Goal: Check status: Check status

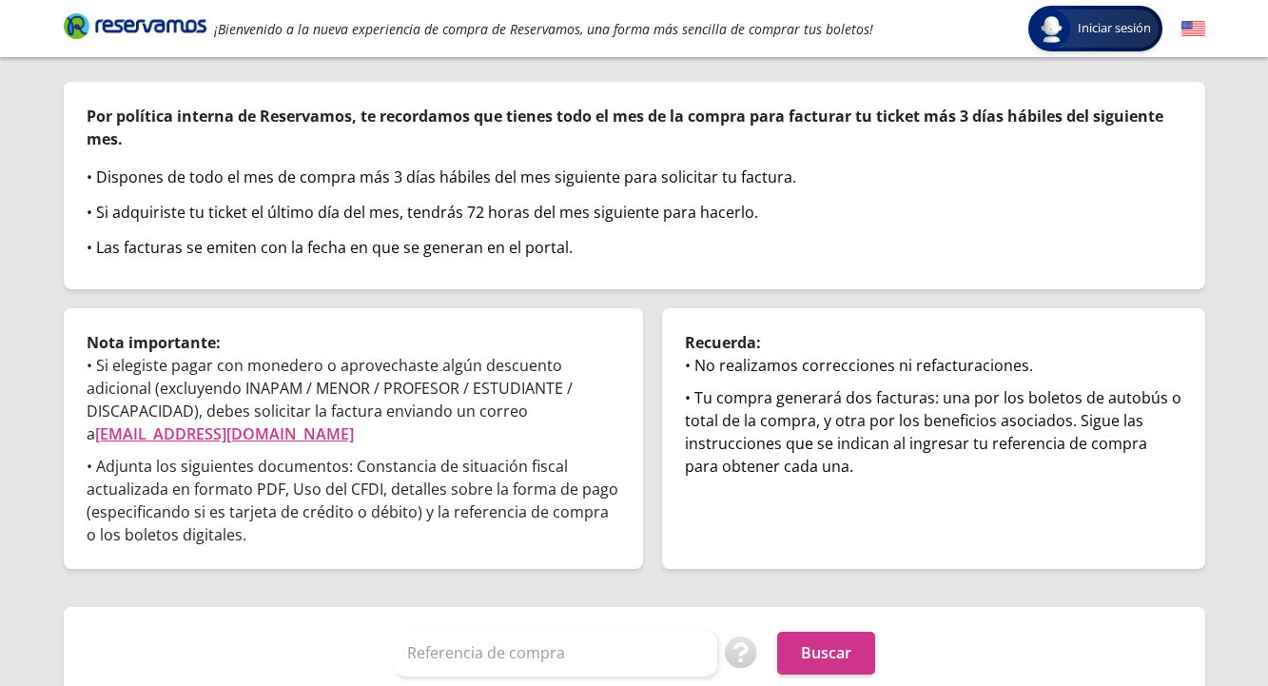
scroll to position [140, 0]
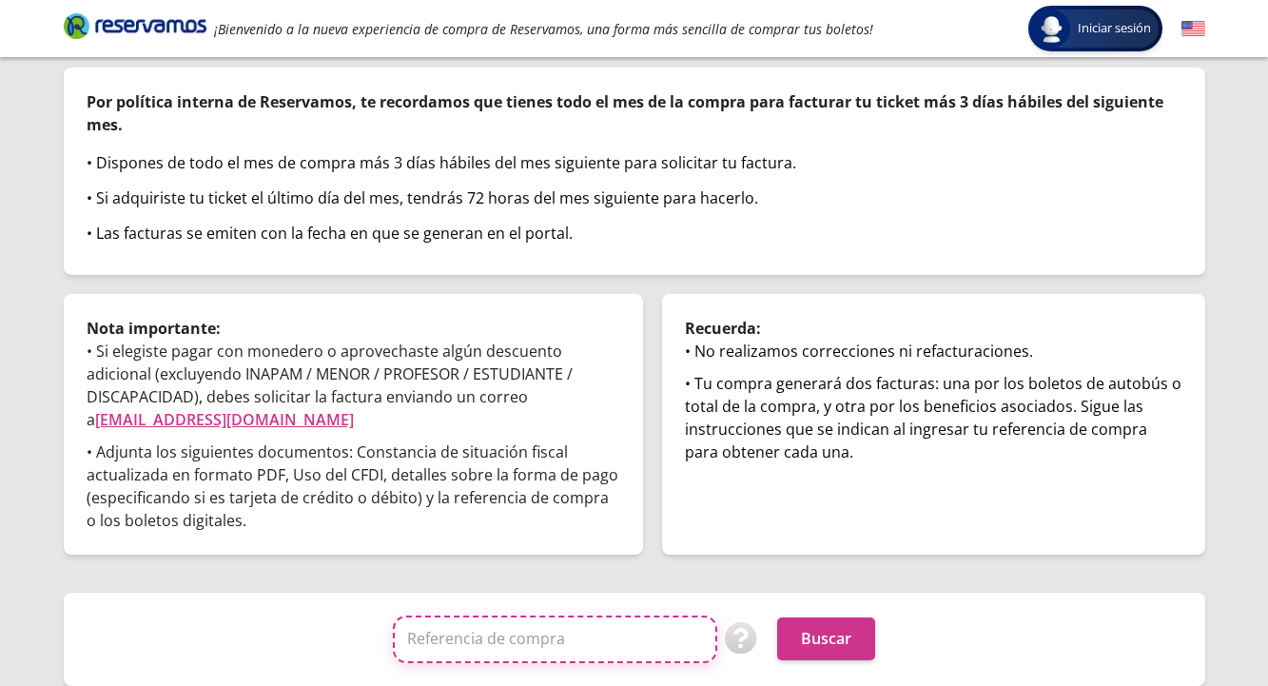
click at [502, 635] on input "Referencia de compra" at bounding box center [555, 640] width 324 height 48
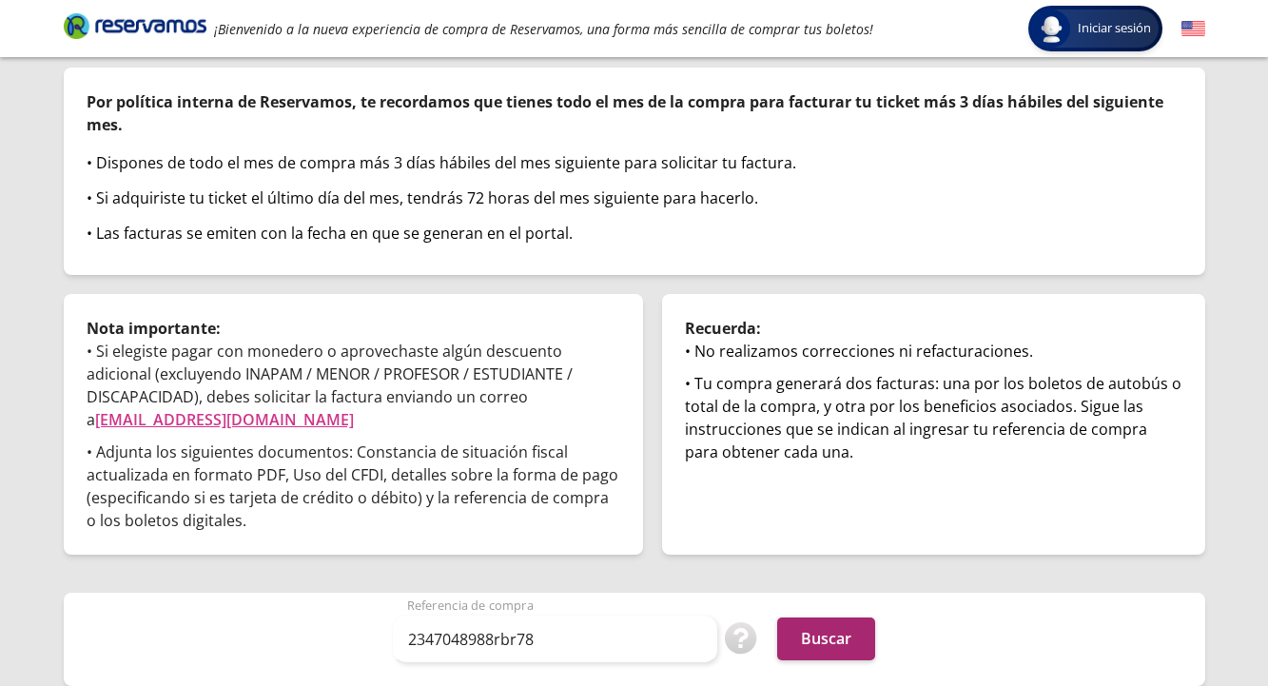
click at [819, 641] on button "Buscar" at bounding box center [826, 638] width 98 height 43
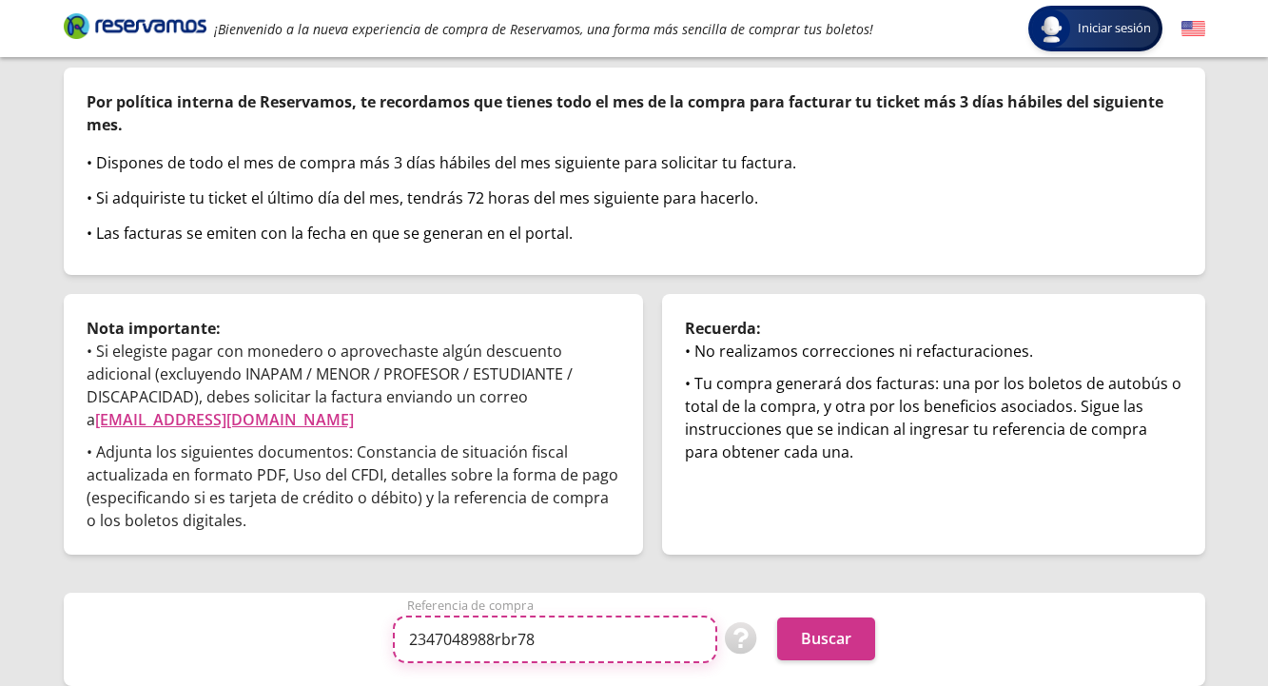
click at [552, 637] on input "2347048988rbr78" at bounding box center [555, 640] width 324 height 48
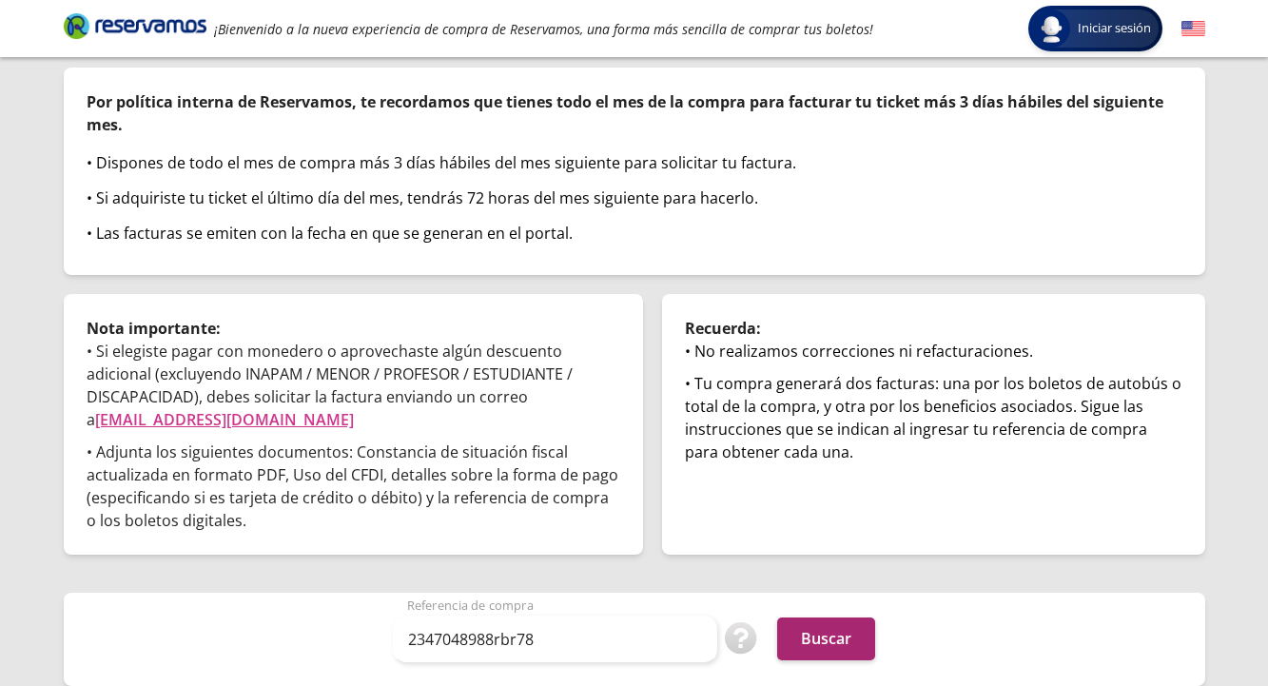
click at [817, 635] on button "Buscar" at bounding box center [826, 638] width 98 height 43
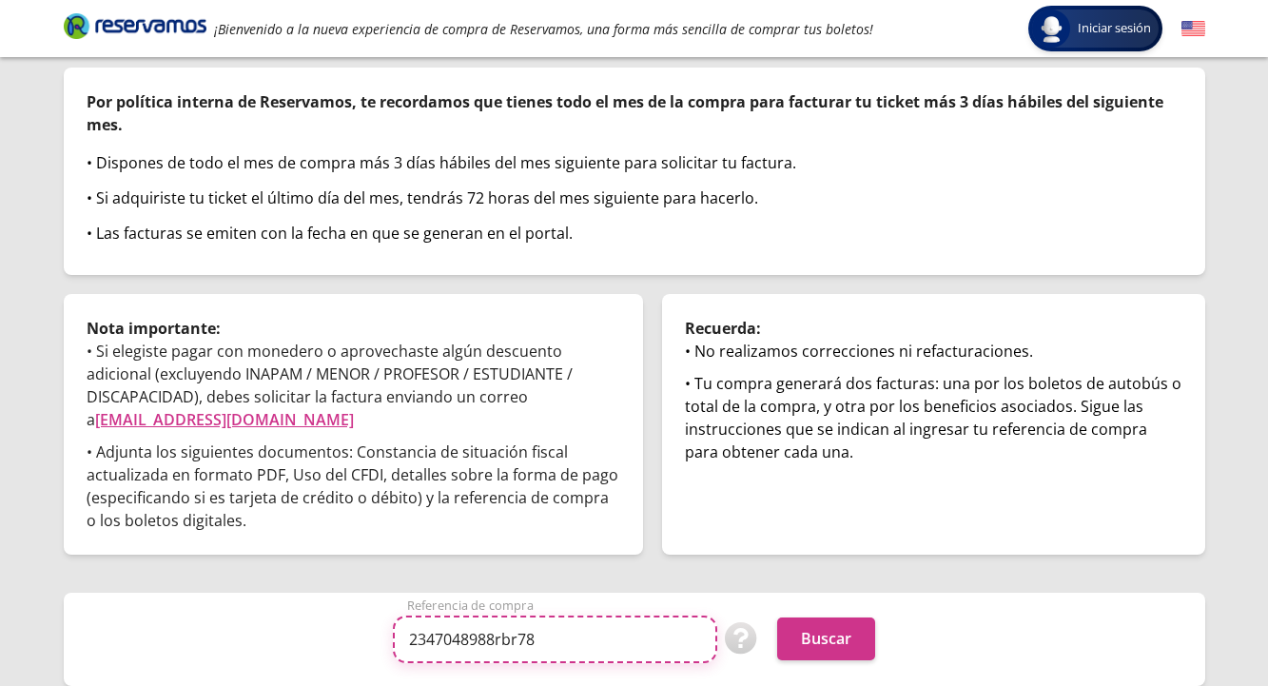
click at [588, 637] on input "2347048988rbr78" at bounding box center [555, 640] width 324 height 48
drag, startPoint x: 577, startPoint y: 637, endPoint x: 191, endPoint y: 608, distance: 387.4
click at [191, 608] on div "2347048988rbr78 Referencia de compra Puedes encontrar tu referencia de compra e…" at bounding box center [635, 639] width 1142 height 93
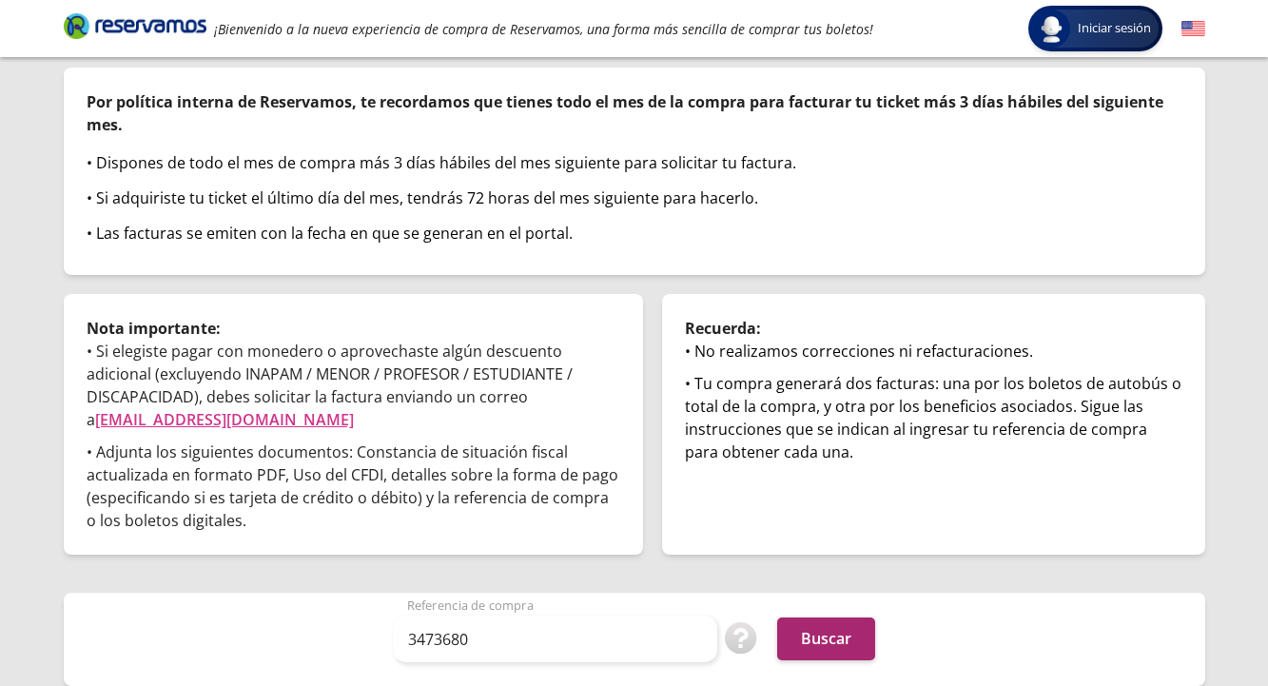
click at [801, 642] on button "Buscar" at bounding box center [826, 638] width 98 height 43
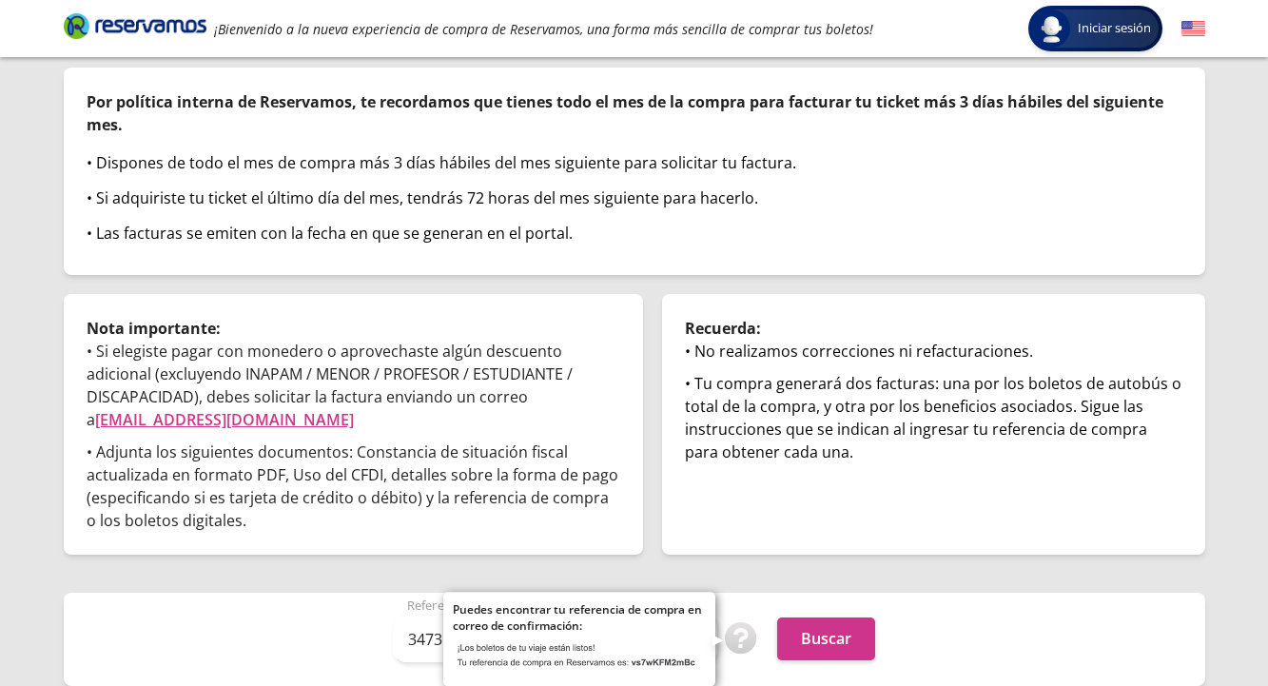
drag, startPoint x: 693, startPoint y: 665, endPoint x: 665, endPoint y: 665, distance: 27.6
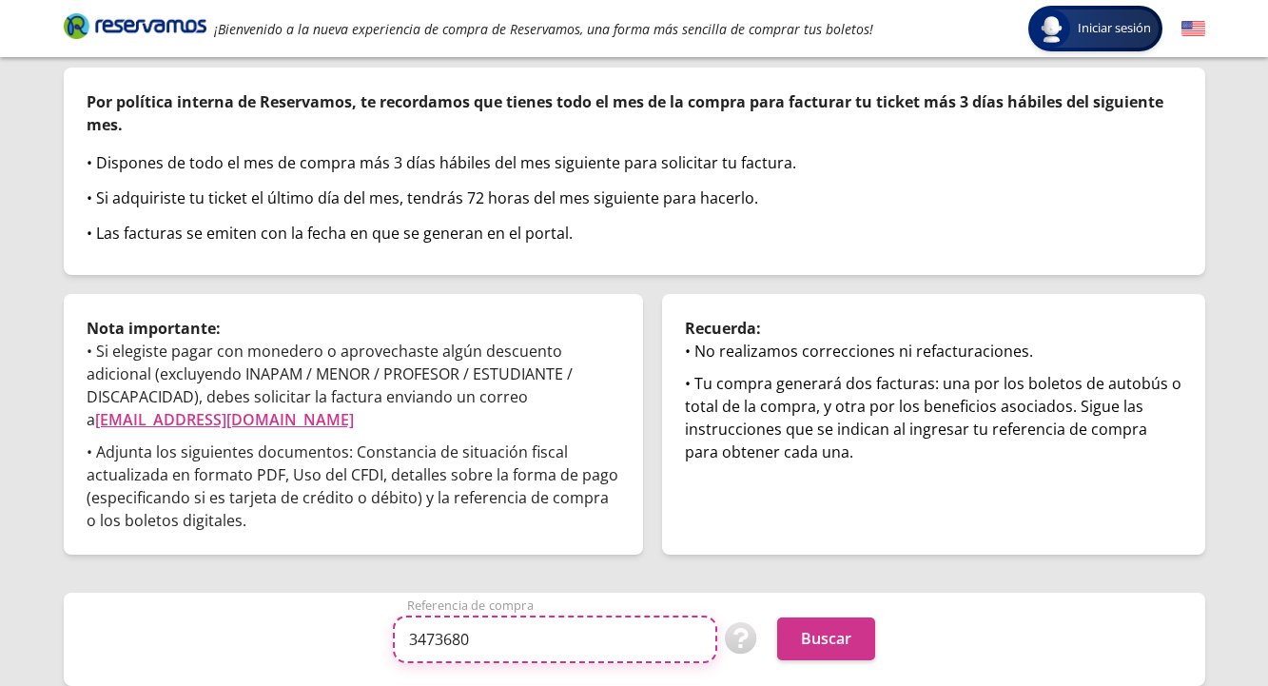
click at [438, 647] on input "3473680" at bounding box center [555, 640] width 324 height 48
drag, startPoint x: 512, startPoint y: 643, endPoint x: 363, endPoint y: 642, distance: 148.4
click at [363, 642] on div "3473680 Referencia de compra Puedes encontrar tu referencia de compra en correo…" at bounding box center [635, 640] width 1096 height 48
paste input "data:image/jpeg;base64,/9j/4QjwRXhpZgAATU0AKgAAAAgADAEAAAMAAAABAfgAAAEBAAMAAAAB…"
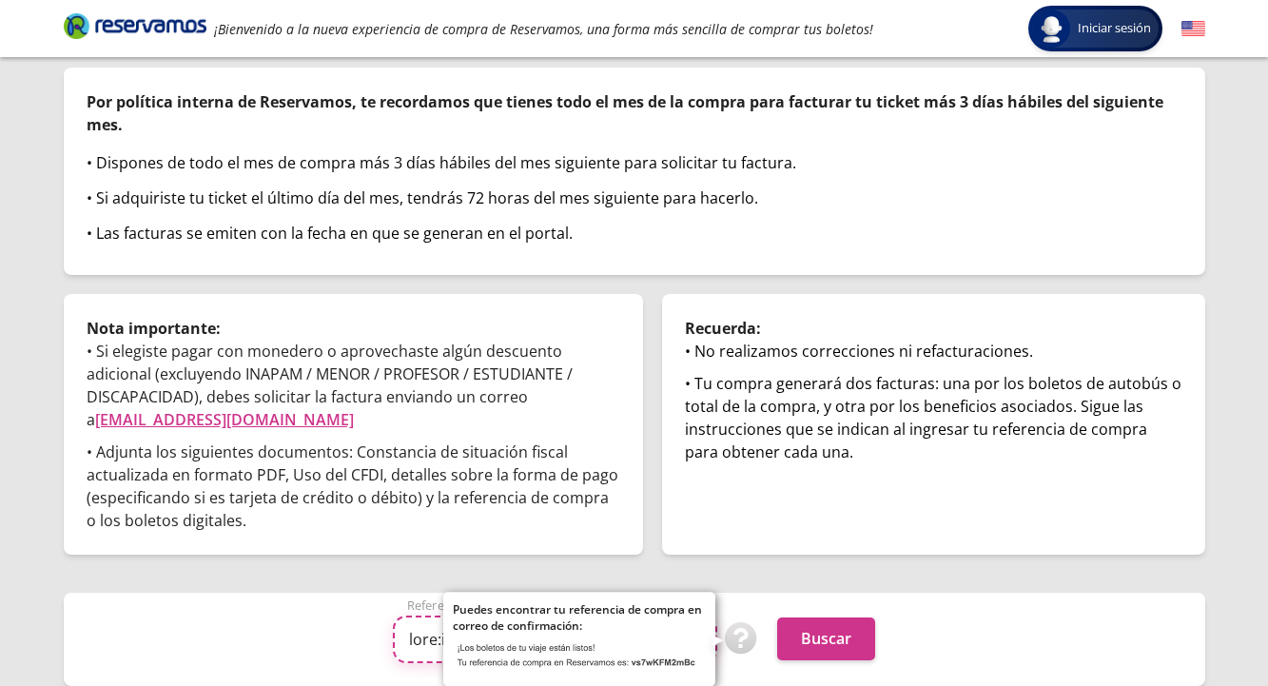
type input "data:image/jpeg;base64,/9j/4QjwRXhpZgAATU0AKgAAAAgADAEAAAMAAAABAfgAAAEBAAMAAAAB…"
click at [751, 639] on img at bounding box center [741, 638] width 33 height 33
drag, startPoint x: 688, startPoint y: 662, endPoint x: 612, endPoint y: 665, distance: 76.2
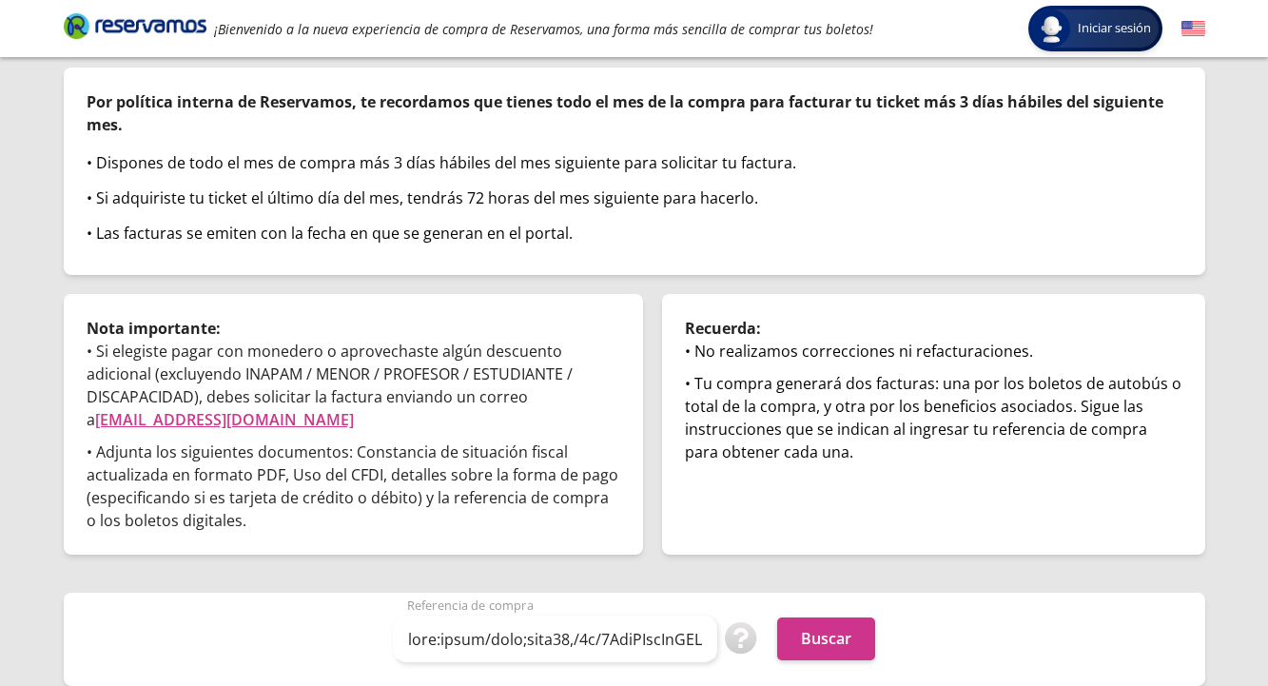
click at [323, 638] on div "Referencia de compra Puedes encontrar tu referencia de compra en correo de conf…" at bounding box center [635, 640] width 1096 height 48
click at [351, 634] on div "Referencia de compra Puedes encontrar tu referencia de compra en correo de conf…" at bounding box center [635, 640] width 1096 height 48
click at [862, 591] on div "Facturación Por política interna de Reservamos, te recordamos que tienes todo e…" at bounding box center [635, 339] width 1142 height 693
click at [293, 635] on div "Referencia de compra Puedes encontrar tu referencia de compra en correo de conf…" at bounding box center [635, 640] width 1096 height 48
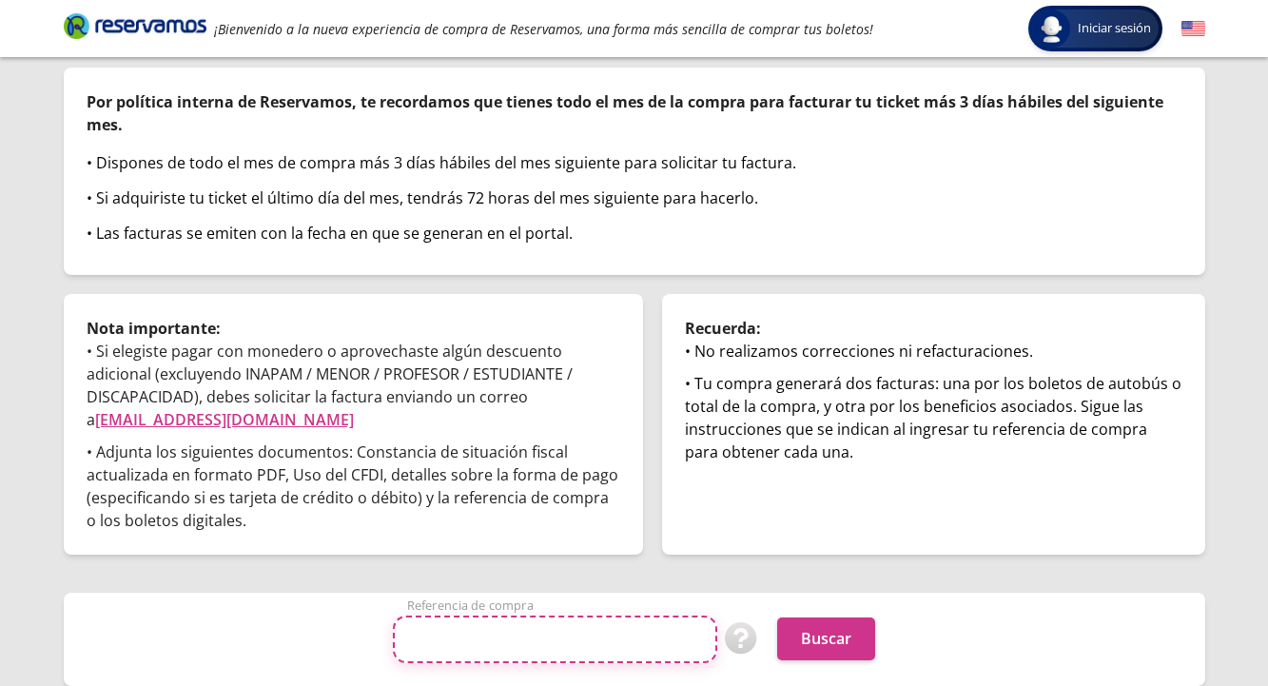
drag, startPoint x: 471, startPoint y: 634, endPoint x: 733, endPoint y: 118, distance: 578.2
click at [560, 634] on input "Referencia de compra" at bounding box center [555, 640] width 324 height 48
click at [567, 636] on input "Referencia de compra" at bounding box center [555, 640] width 324 height 48
type input "2347048988RBR78"
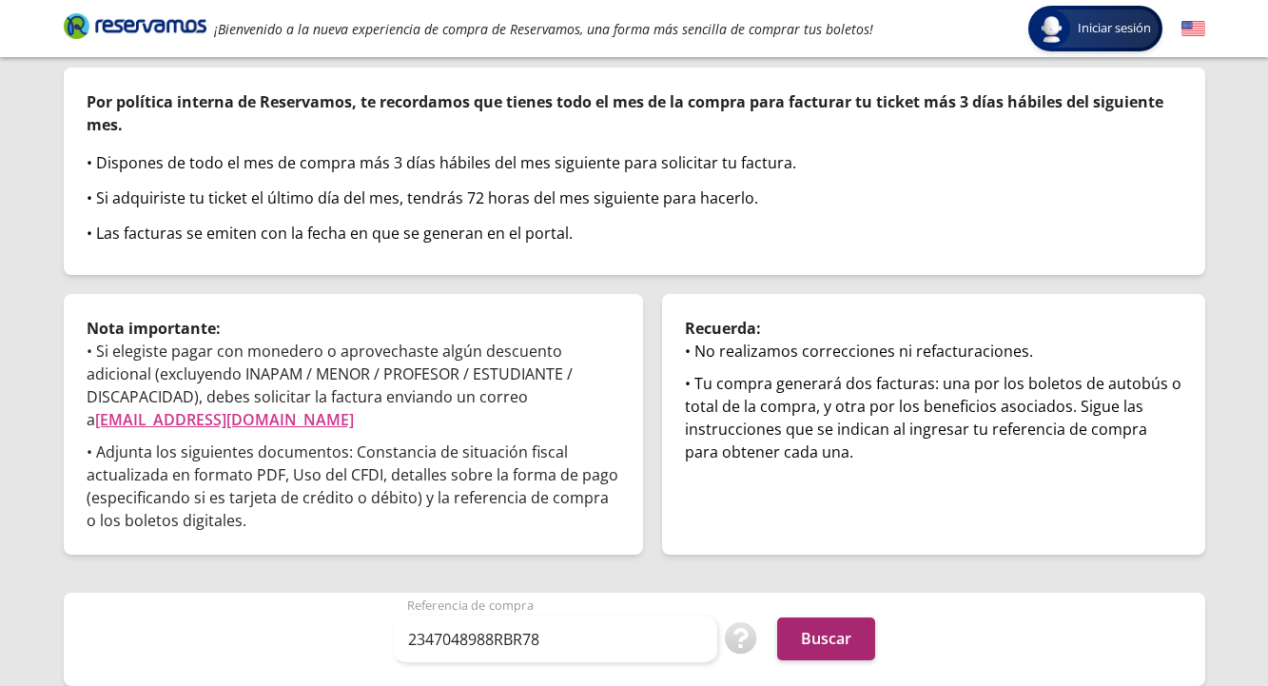
click at [833, 628] on button "Buscar" at bounding box center [826, 638] width 98 height 43
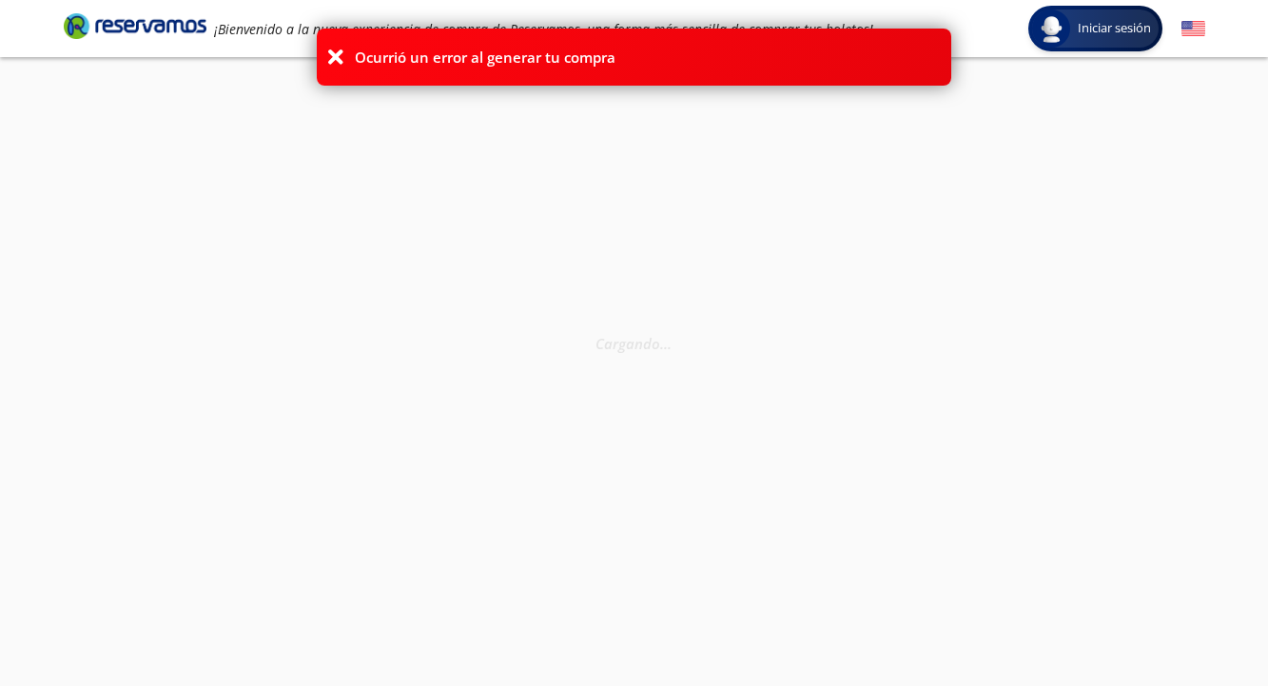
click at [329, 58] on icon at bounding box center [335, 57] width 19 height 19
click at [337, 55] on icon at bounding box center [335, 57] width 19 height 19
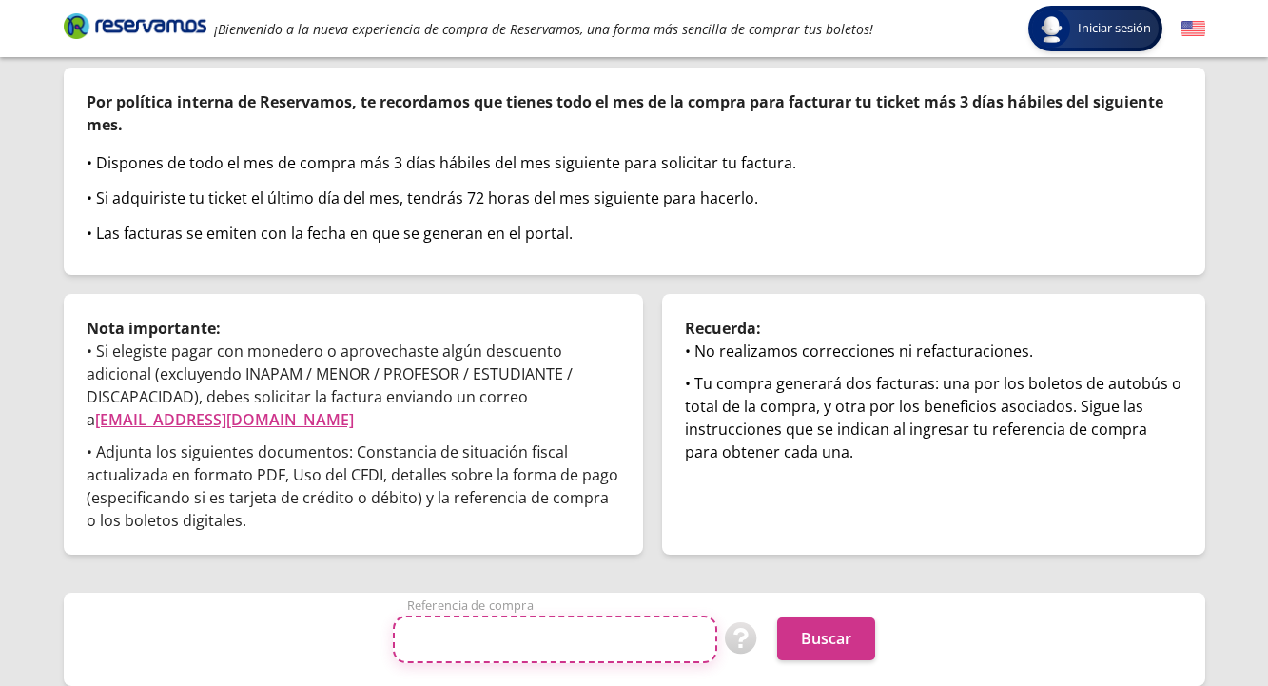
click at [524, 631] on input "Referencia de compra" at bounding box center [555, 640] width 324 height 48
paste input "qJzaCnLiqXg"
type input "qJzaCnLiqXg"
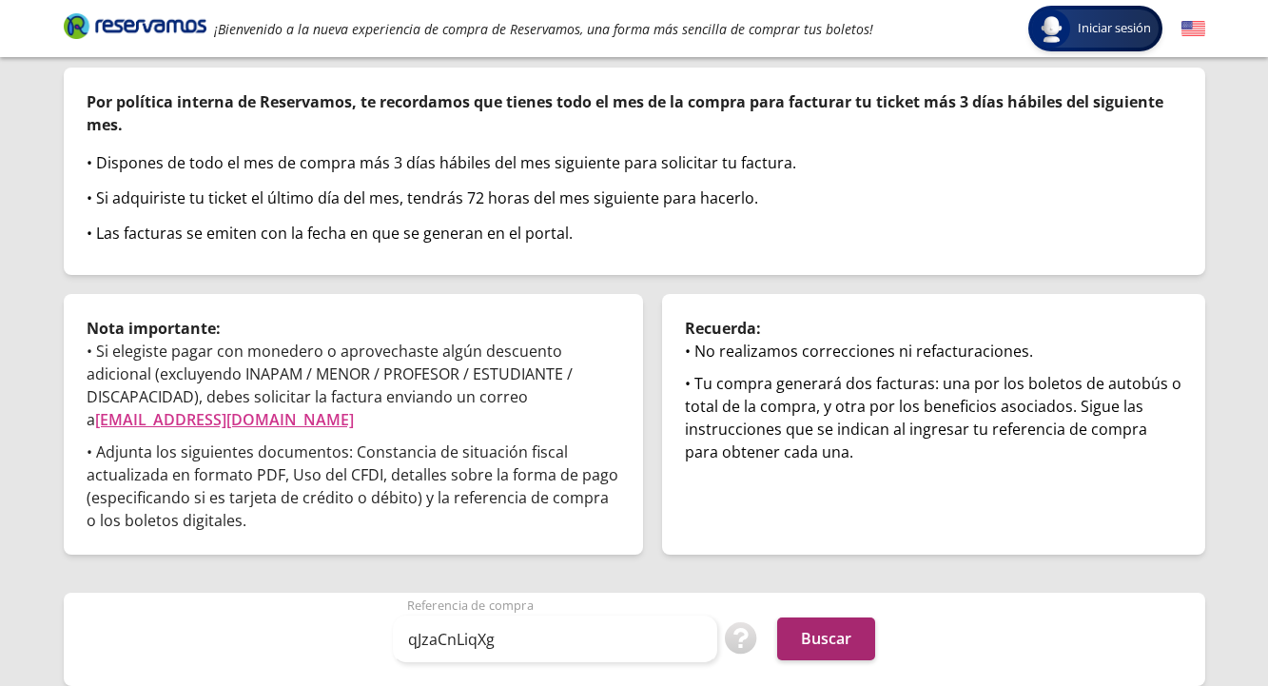
click at [808, 635] on button "Buscar" at bounding box center [826, 638] width 98 height 43
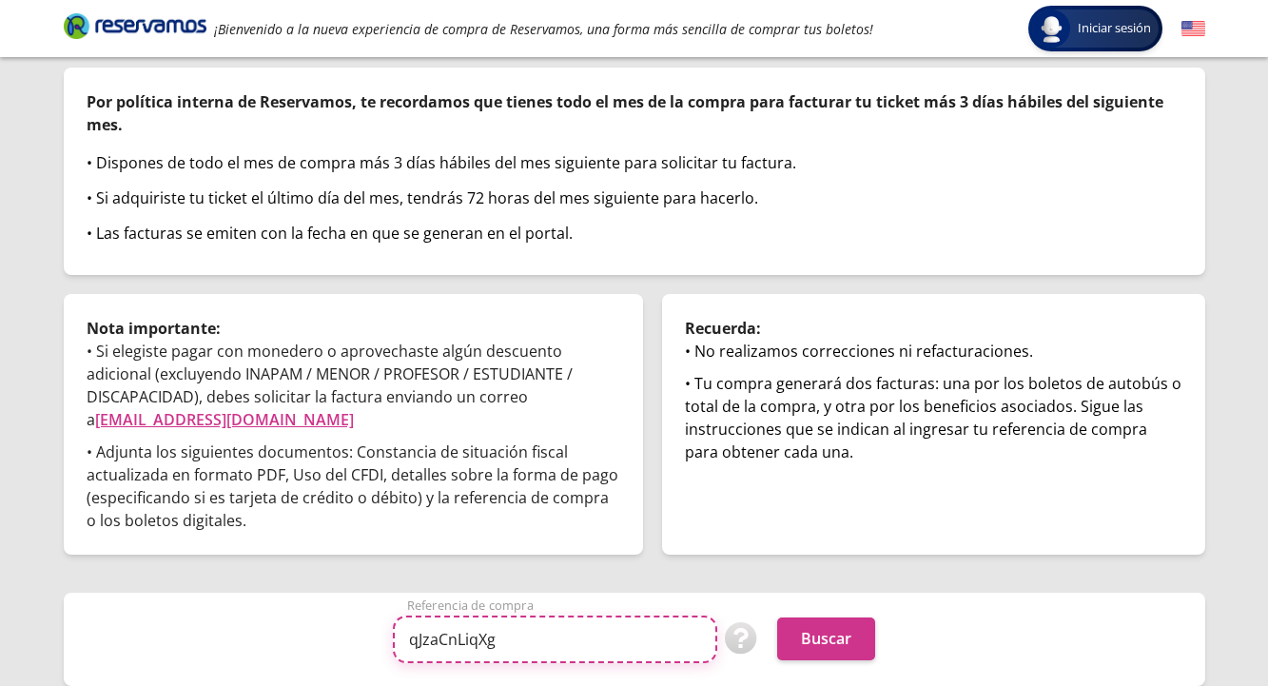
drag, startPoint x: 505, startPoint y: 644, endPoint x: 401, endPoint y: 644, distance: 104.6
click at [401, 644] on input "qJzaCnLiqXg" at bounding box center [555, 640] width 324 height 48
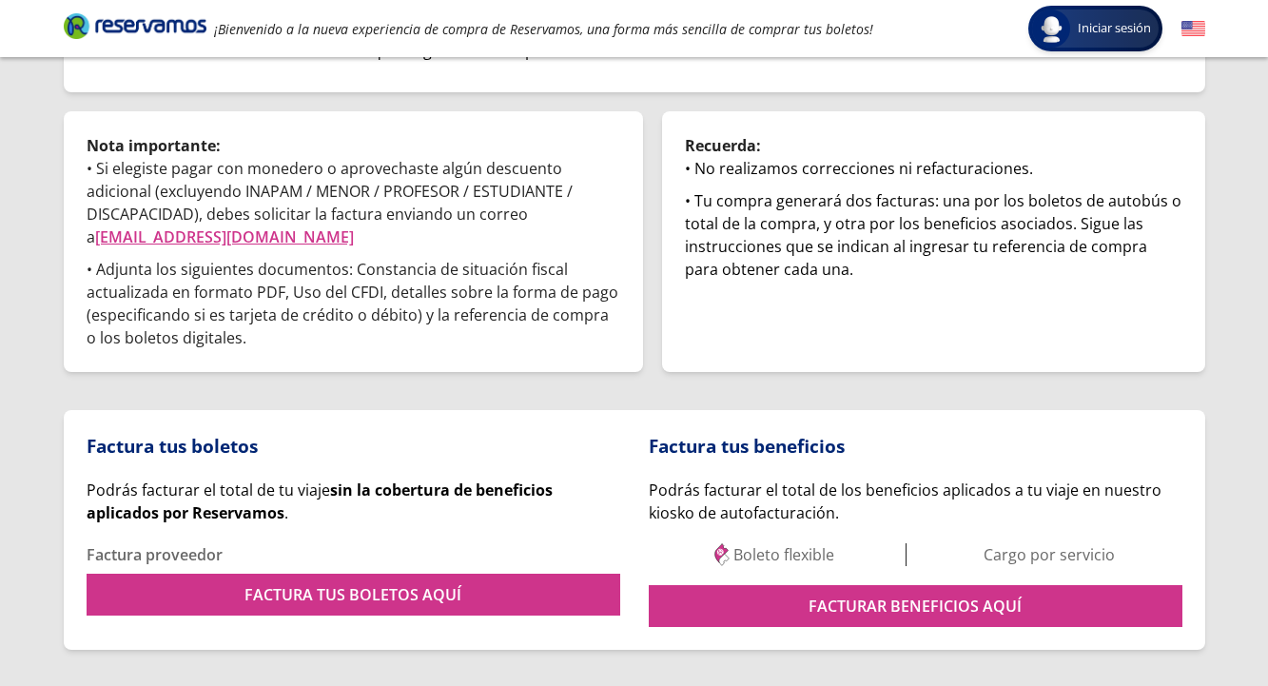
scroll to position [362, 0]
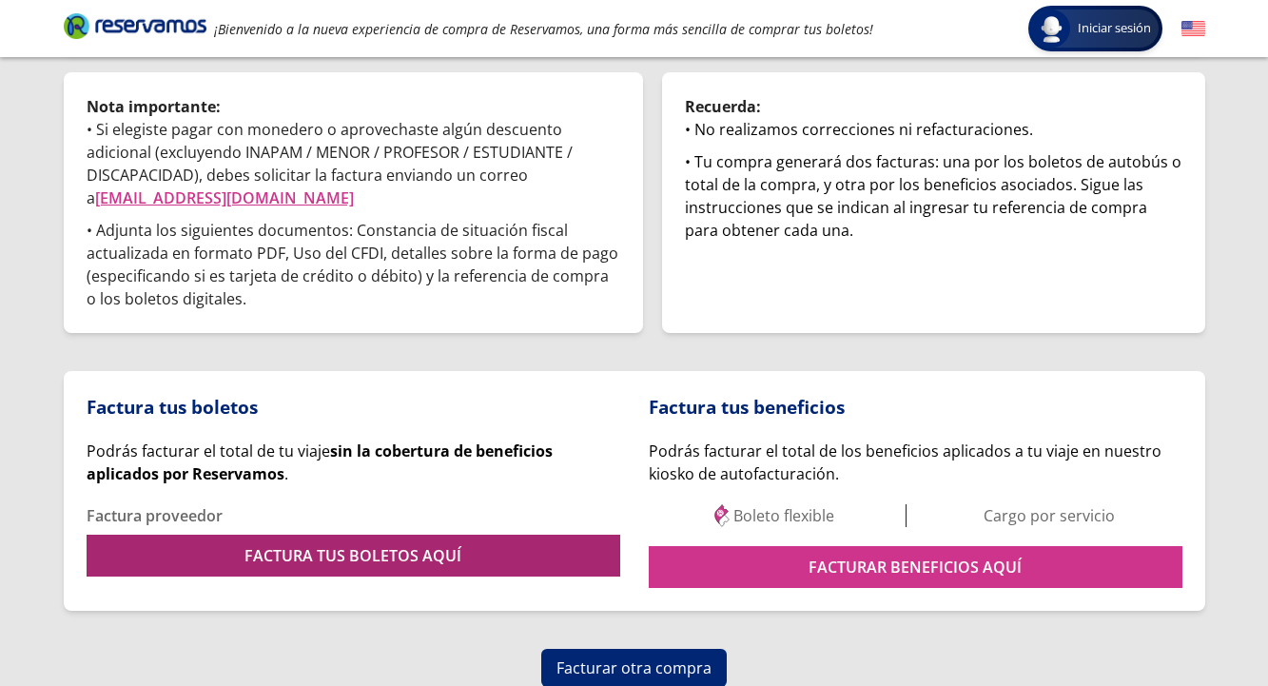
click at [381, 548] on link "FACTURA TUS BOLETOS AQUÍ" at bounding box center [354, 556] width 534 height 42
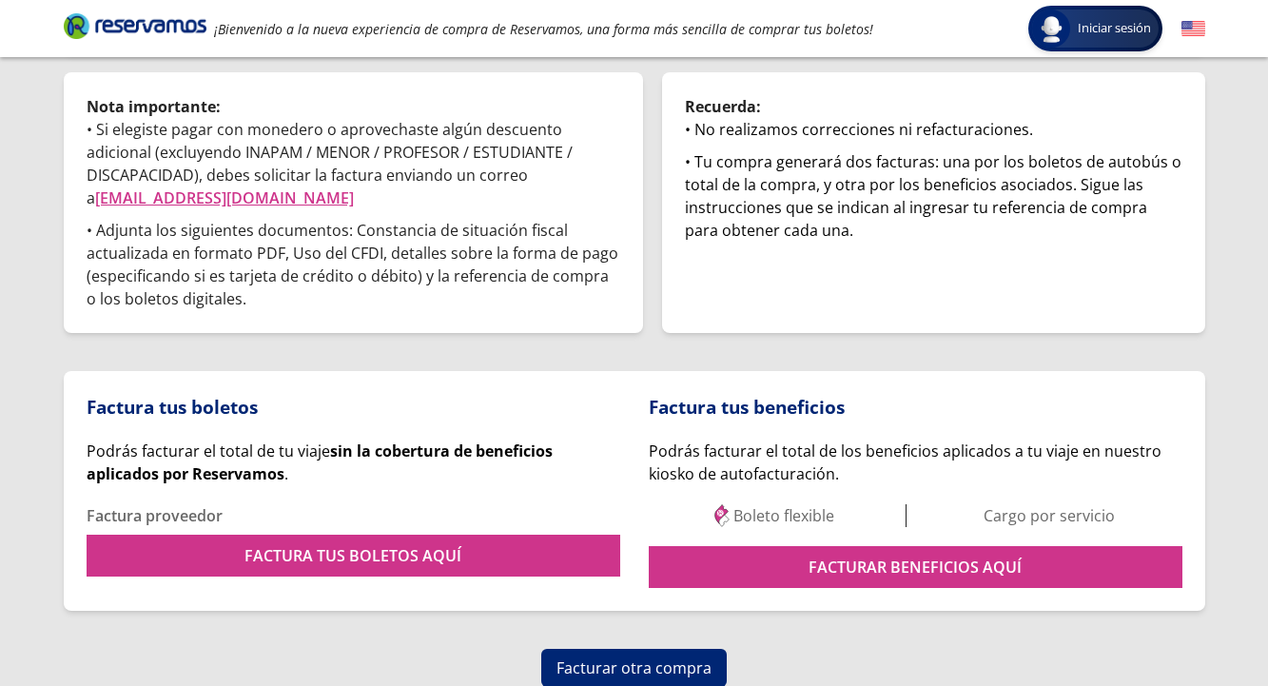
scroll to position [0, 0]
